Goal: Use online tool/utility: Utilize a website feature to perform a specific function

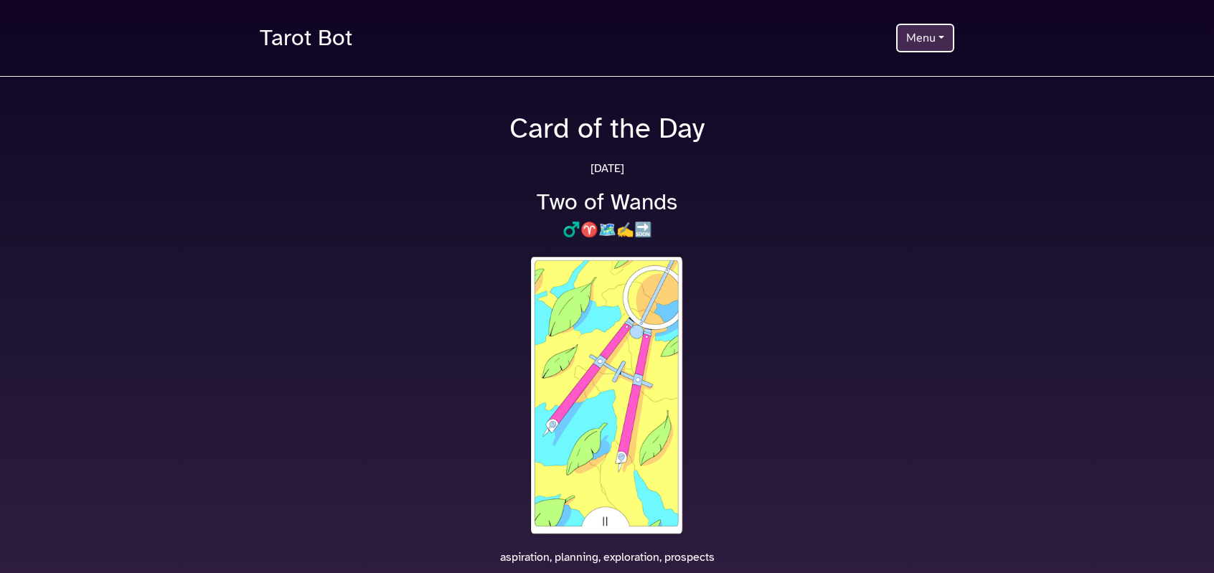
click at [928, 31] on button "Menu" at bounding box center [925, 38] width 58 height 29
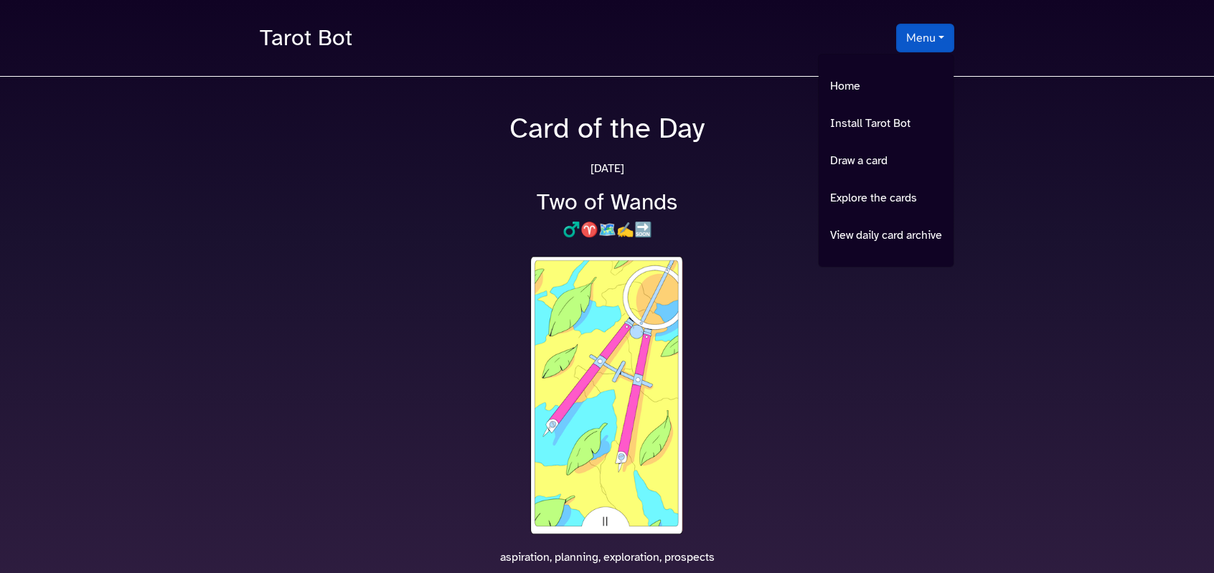
click at [708, 57] on div "Tarot Bot Menu Home Install Tarot Bot Draw a card Explore the cards View daily …" at bounding box center [607, 38] width 712 height 42
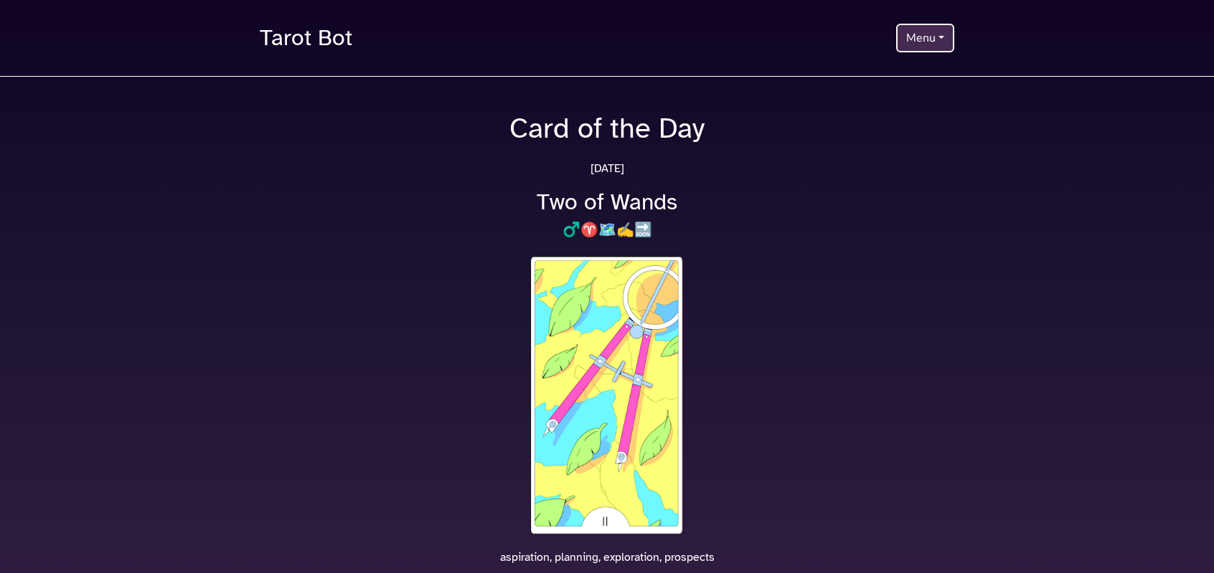
click at [907, 43] on button "Menu" at bounding box center [925, 38] width 58 height 29
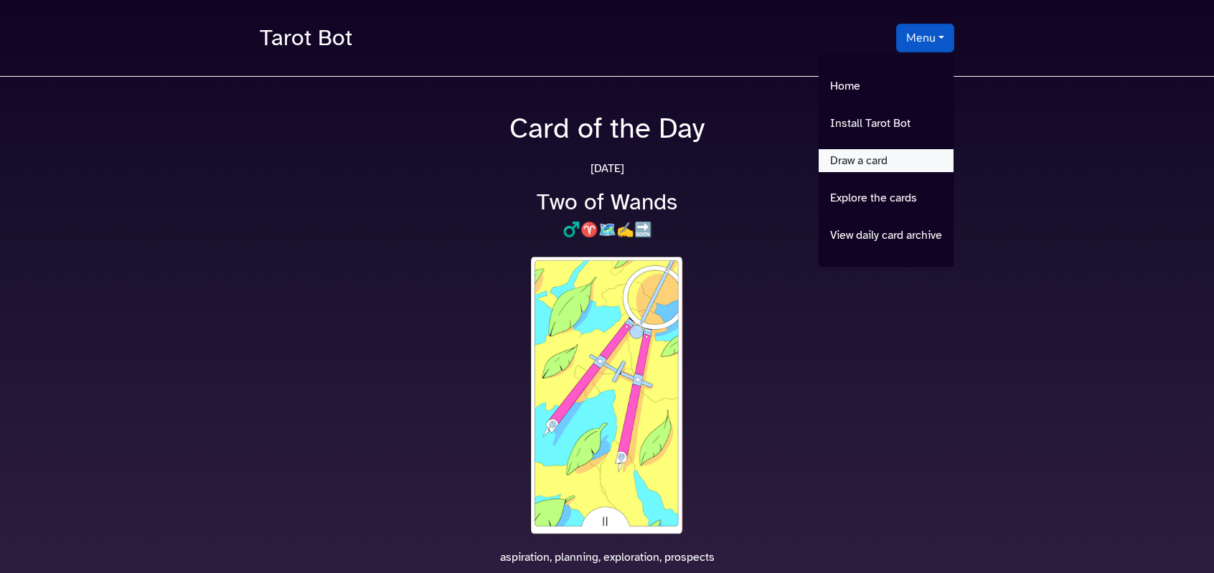
click at [879, 159] on link "Draw a card" at bounding box center [886, 160] width 135 height 23
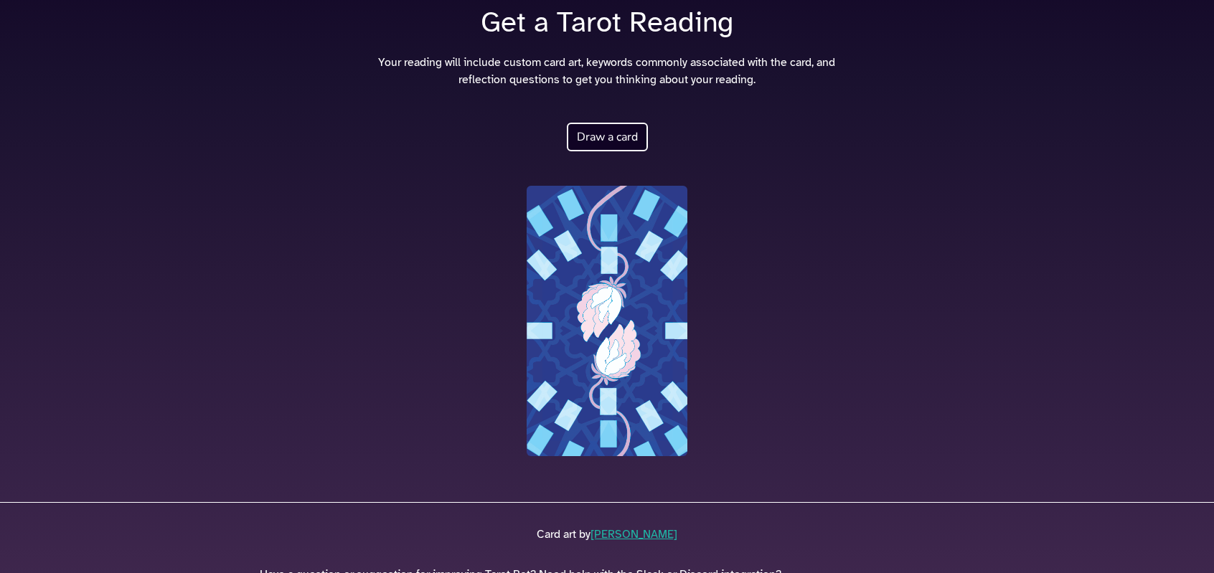
scroll to position [178, 0]
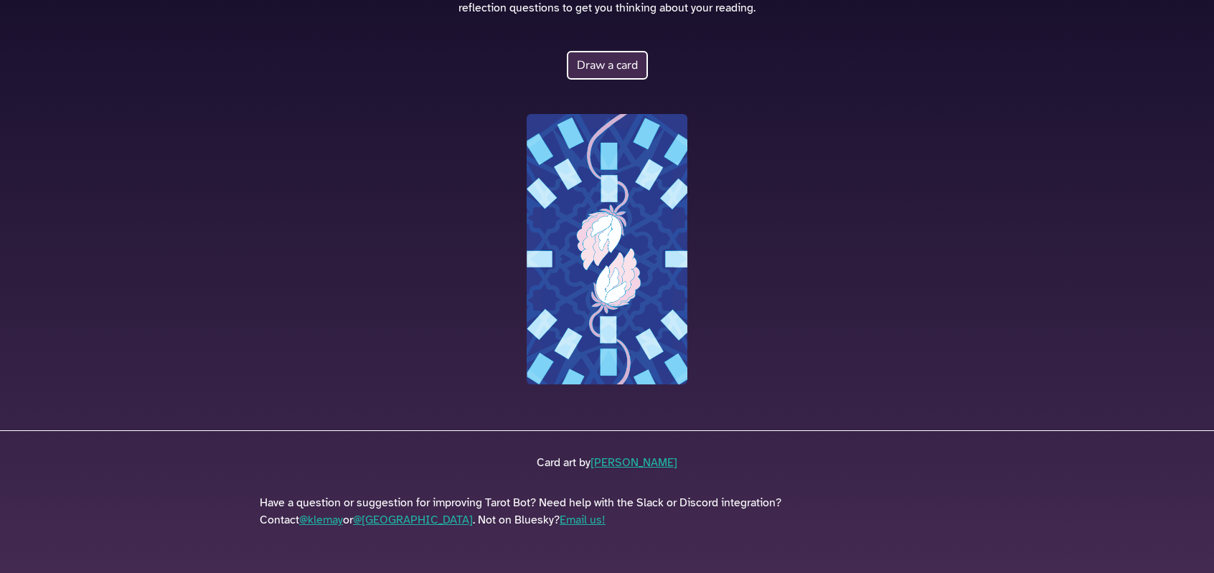
click at [600, 71] on button "Draw a card" at bounding box center [607, 65] width 81 height 29
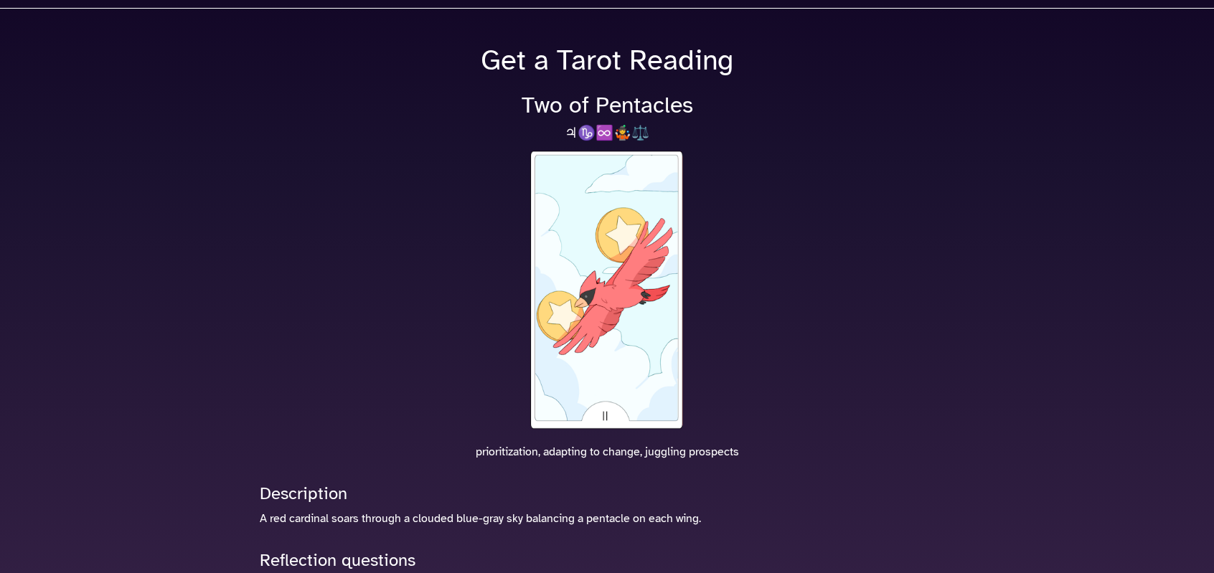
scroll to position [143, 0]
